Goal: Find specific page/section: Find specific page/section

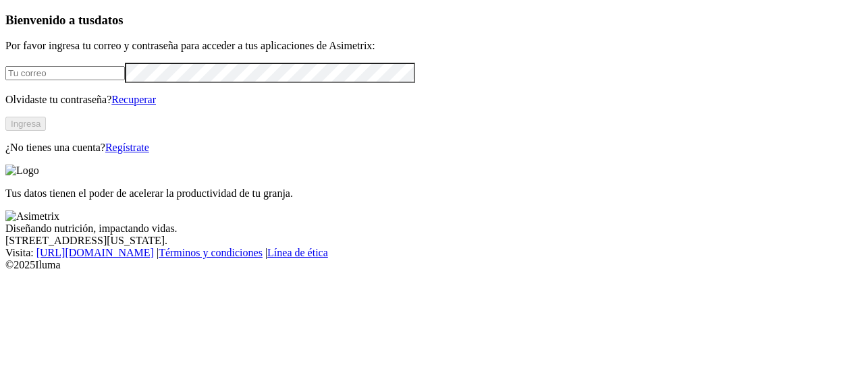
click at [55, 80] on input "email" at bounding box center [64, 73] width 119 height 14
type input "[PERSON_NAME][EMAIL_ADDRESS][PERSON_NAME][DOMAIN_NAME]"
click input "submit" at bounding box center [0, 0] width 0 height 0
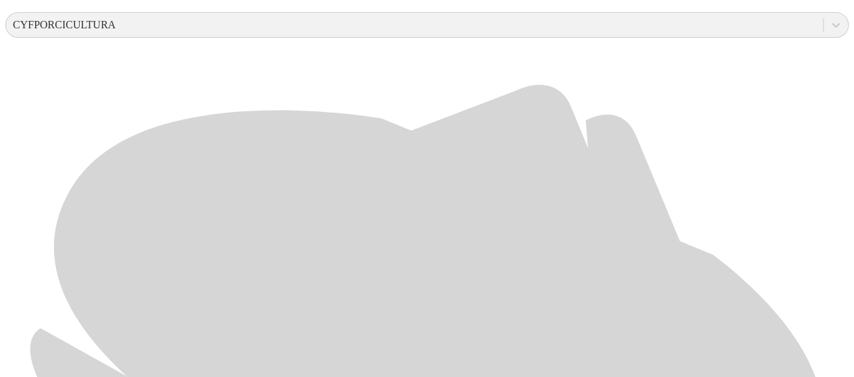
scroll to position [535, 0]
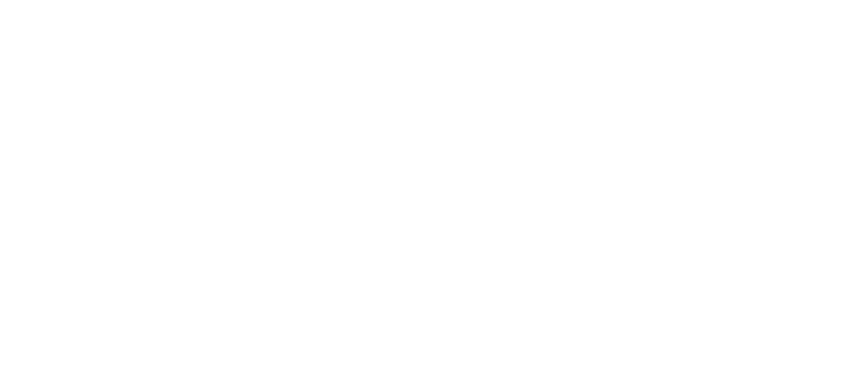
scroll to position [0, 0]
